Goal: Task Accomplishment & Management: Use online tool/utility

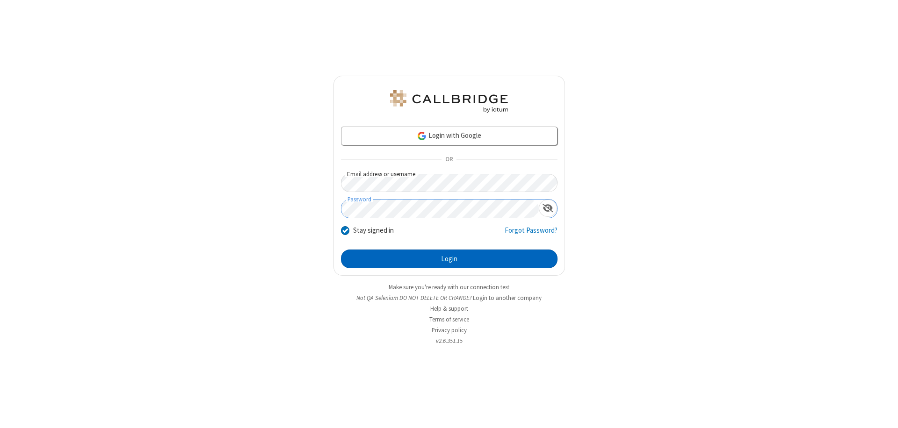
click at [449, 259] on button "Login" at bounding box center [449, 259] width 216 height 19
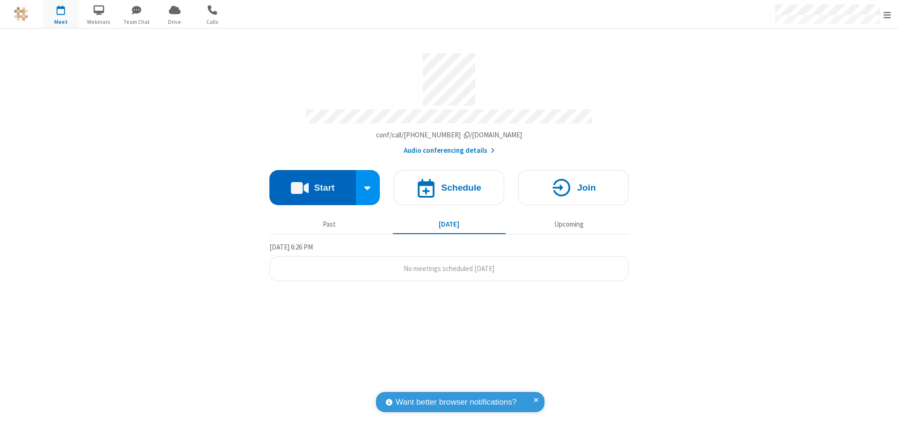
click at [312, 183] on button "Start" at bounding box center [312, 187] width 86 height 35
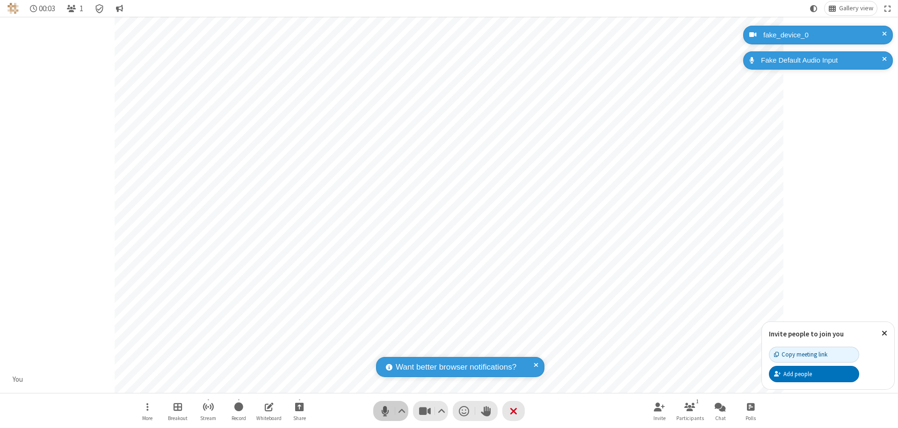
click at [385, 411] on span "Mute (⌘+Shift+A)" at bounding box center [385, 411] width 14 height 14
click at [385, 411] on span "Unmute (⌘+Shift+A)" at bounding box center [385, 411] width 14 height 14
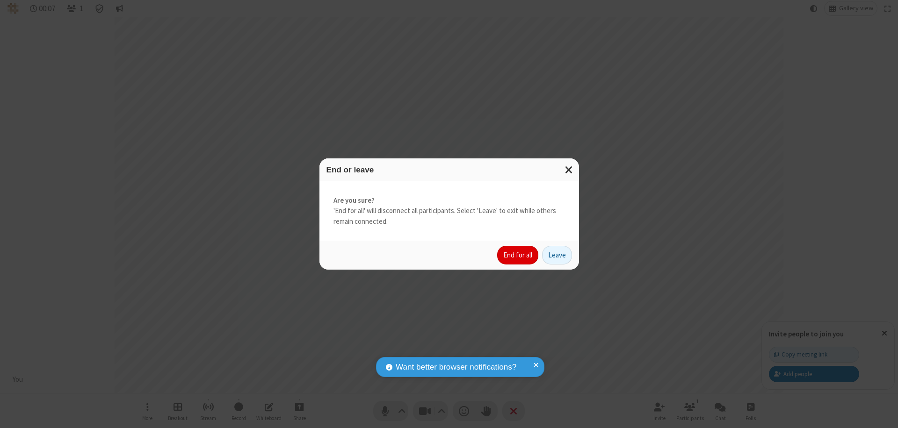
click at [518, 255] on button "End for all" at bounding box center [517, 255] width 41 height 19
